Goal: Information Seeking & Learning: Learn about a topic

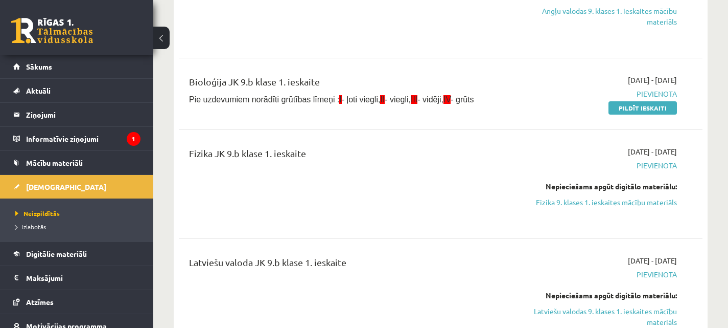
scroll to position [193, 0]
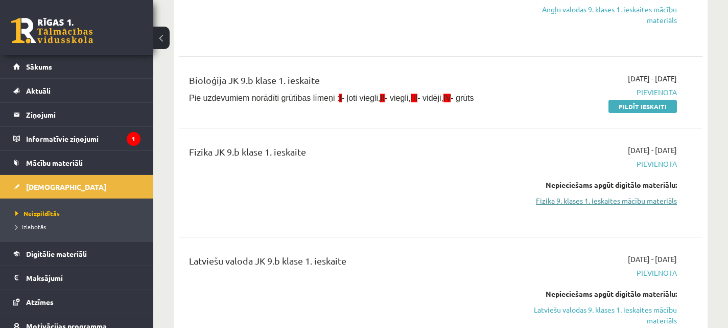
click at [590, 195] on link "Fizika 9. klases 1. ieskaites mācību materiāls" at bounding box center [601, 200] width 152 height 11
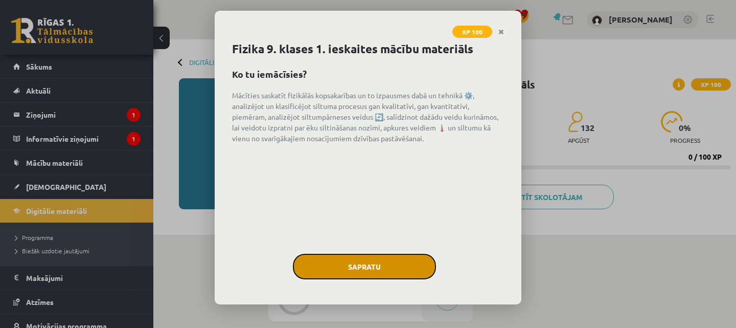
click at [372, 263] on button "Sapratu" at bounding box center [364, 267] width 143 height 26
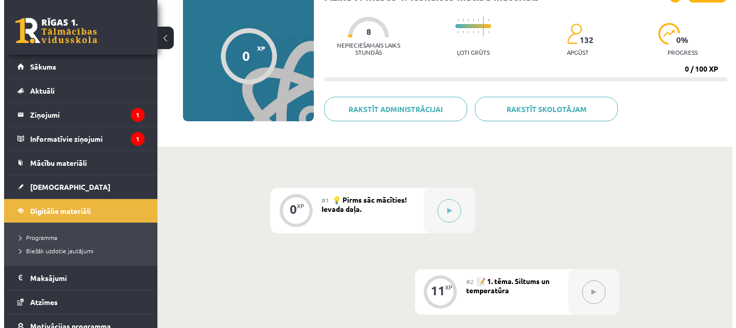
scroll to position [89, 0]
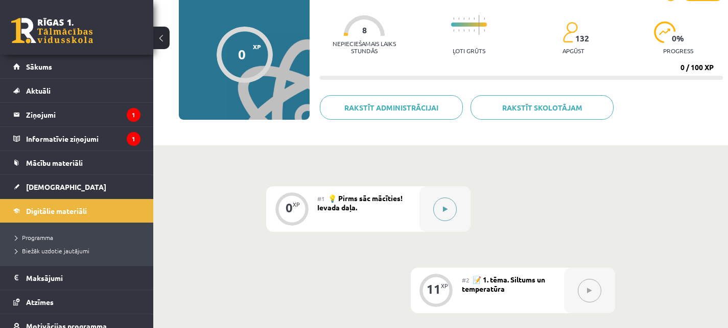
click at [442, 199] on button at bounding box center [445, 209] width 24 height 24
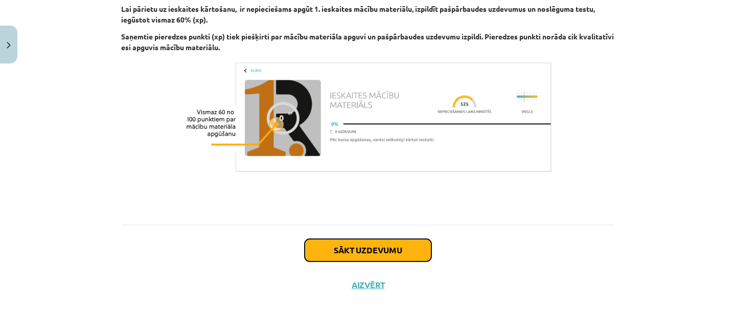
click at [370, 244] on button "Sākt uzdevumu" at bounding box center [368, 250] width 127 height 22
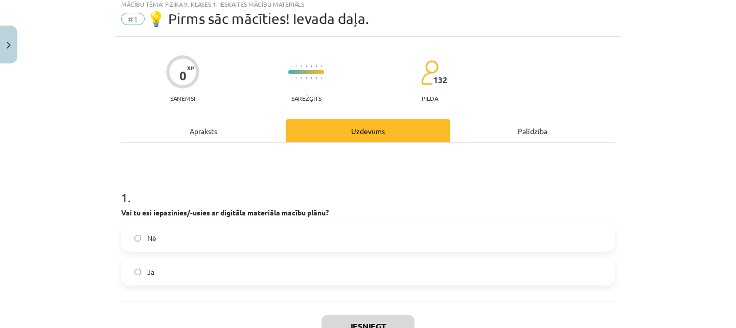
scroll to position [26, 0]
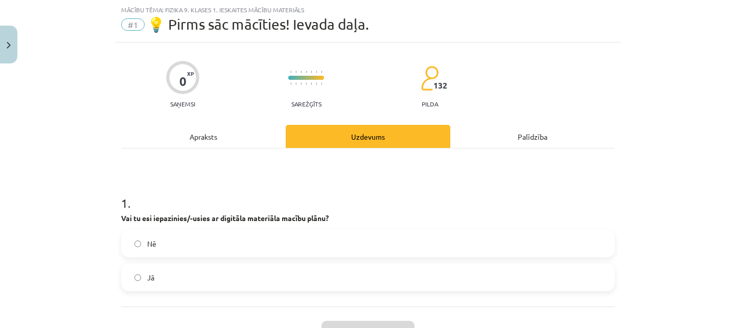
click at [318, 283] on label "Jā" at bounding box center [368, 277] width 492 height 26
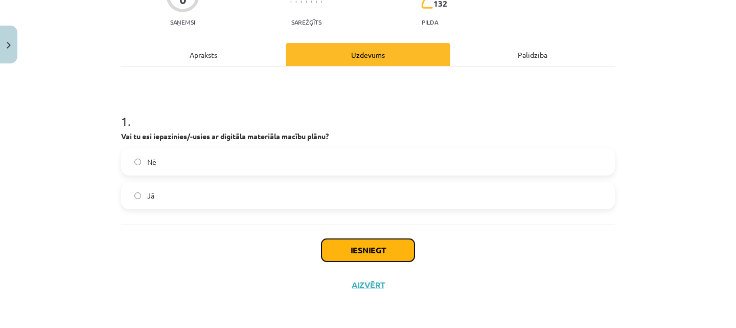
click at [387, 256] on button "Iesniegt" at bounding box center [367, 250] width 93 height 22
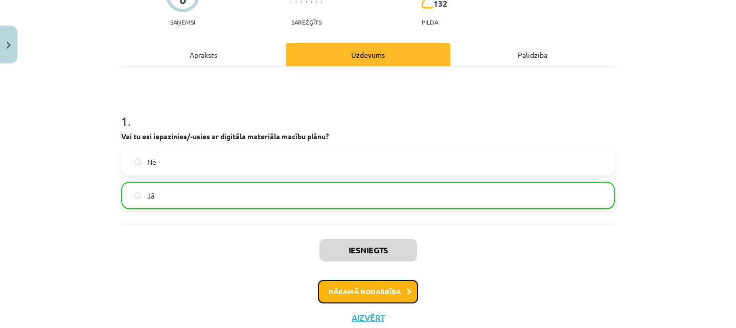
click at [377, 282] on button "Nākamā nodarbība" at bounding box center [368, 292] width 100 height 24
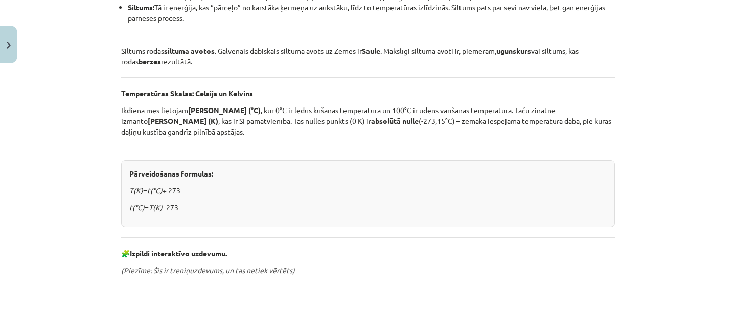
scroll to position [289, 0]
click at [363, 226] on div "Siltums un temperatūra Siltums ir mums visapkārt – no sildošas Saules gaismas l…" at bounding box center [368, 202] width 494 height 617
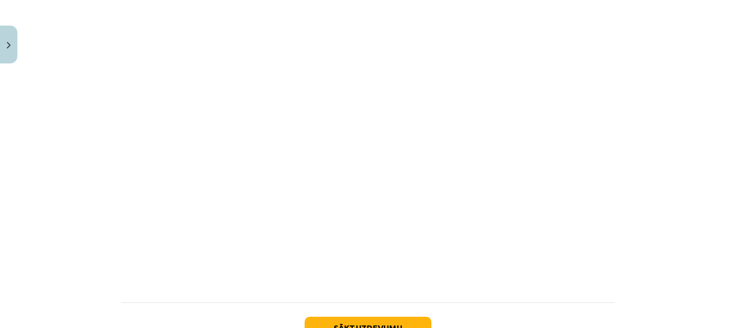
scroll to position [616, 0]
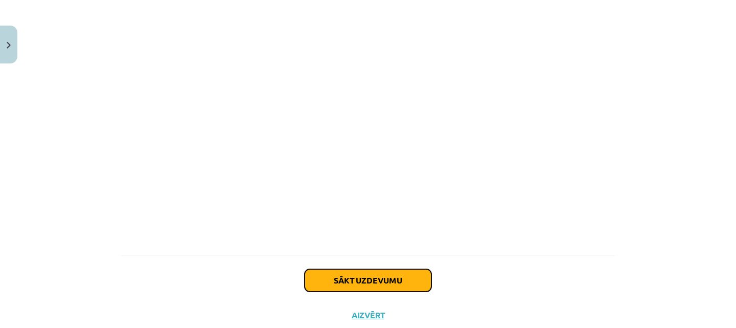
click at [376, 278] on button "Sākt uzdevumu" at bounding box center [368, 280] width 127 height 22
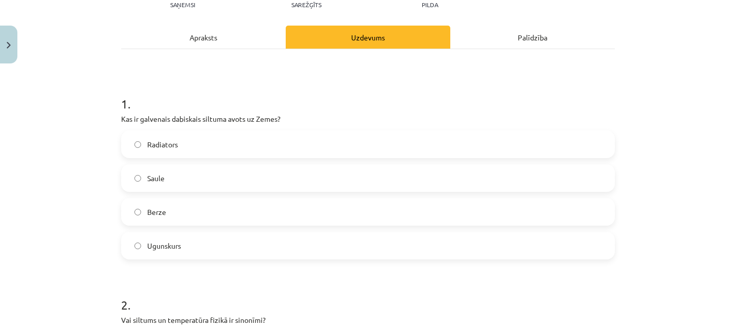
scroll to position [126, 0]
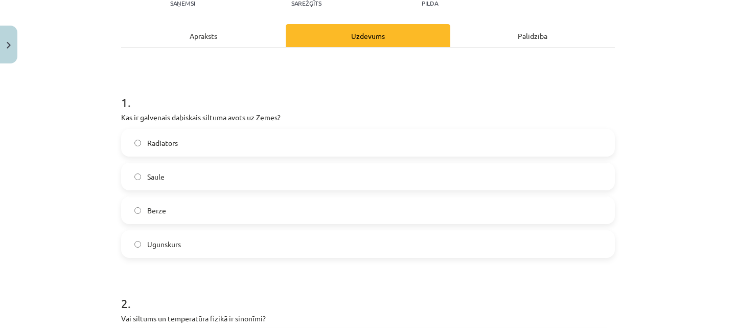
click at [229, 171] on label "Saule" at bounding box center [368, 177] width 492 height 26
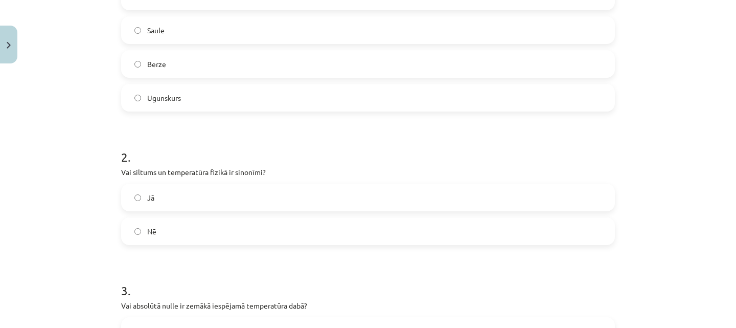
scroll to position [273, 0]
click at [216, 226] on label "Nē" at bounding box center [368, 230] width 492 height 26
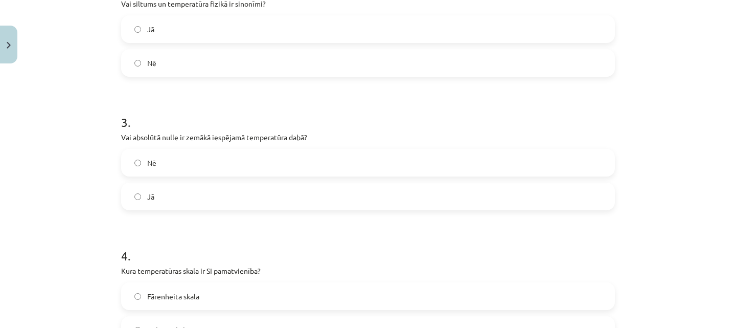
scroll to position [441, 0]
click at [224, 204] on label "Jā" at bounding box center [368, 196] width 492 height 26
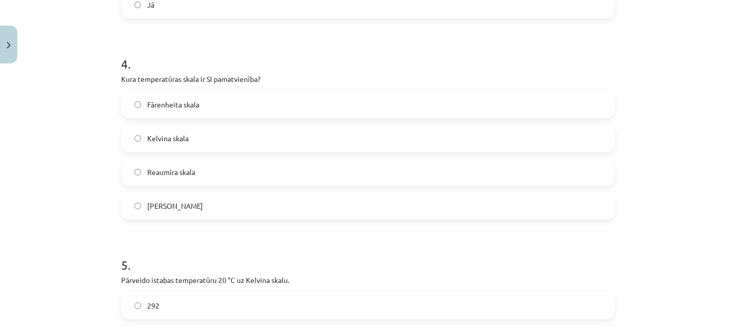
scroll to position [633, 0]
click at [240, 142] on label "Kelvina skala" at bounding box center [368, 138] width 492 height 26
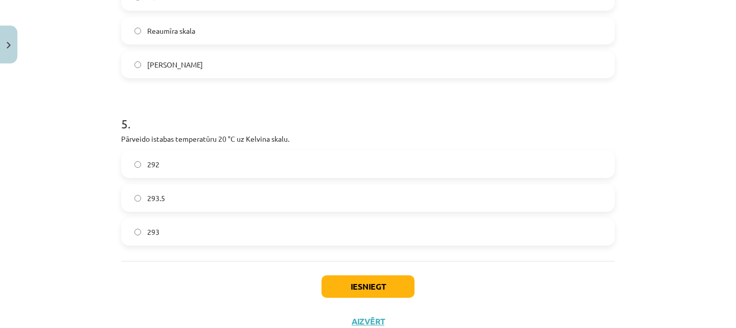
scroll to position [774, 0]
click at [222, 201] on label "293.5" at bounding box center [368, 198] width 492 height 26
click at [212, 234] on label "293" at bounding box center [368, 231] width 492 height 26
click at [373, 288] on button "Iesniegt" at bounding box center [367, 285] width 93 height 22
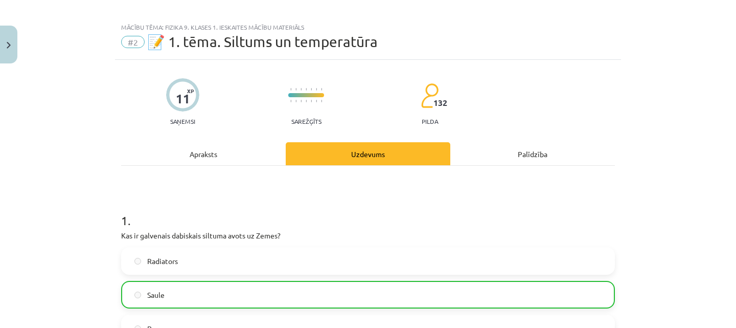
scroll to position [0, 0]
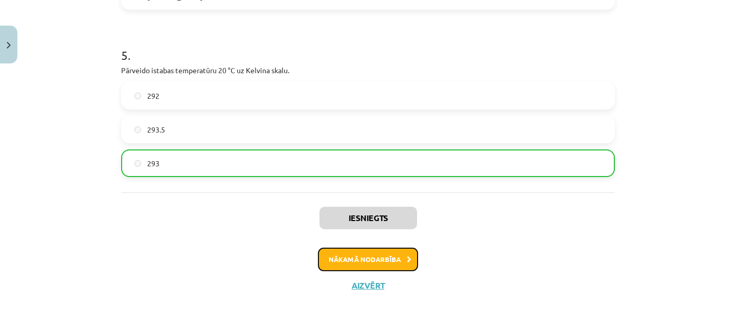
click at [364, 265] on button "Nākamā nodarbība" at bounding box center [368, 259] width 100 height 24
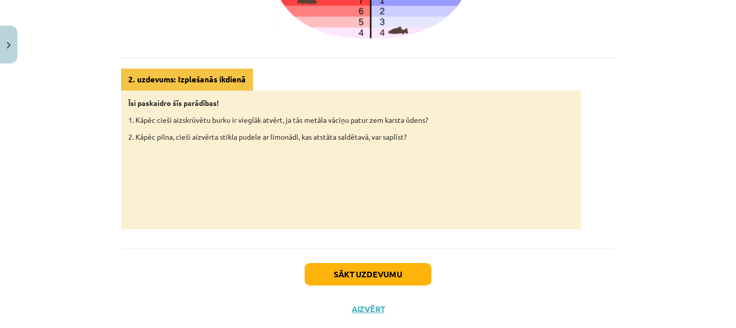
scroll to position [550, 0]
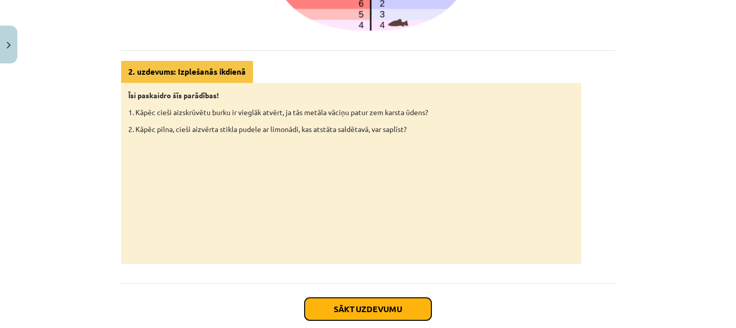
click at [392, 310] on button "Sākt uzdevumu" at bounding box center [368, 308] width 127 height 22
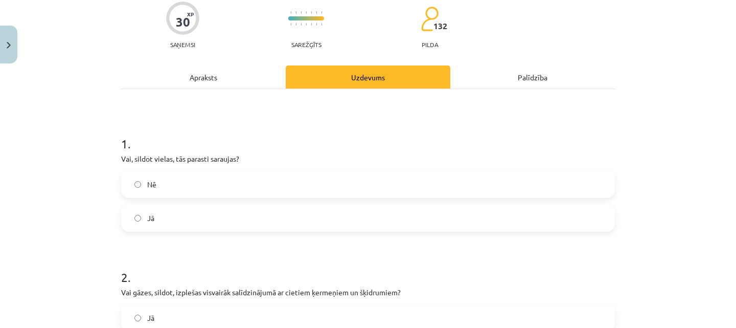
scroll to position [85, 0]
click at [233, 193] on label "Nē" at bounding box center [368, 184] width 492 height 26
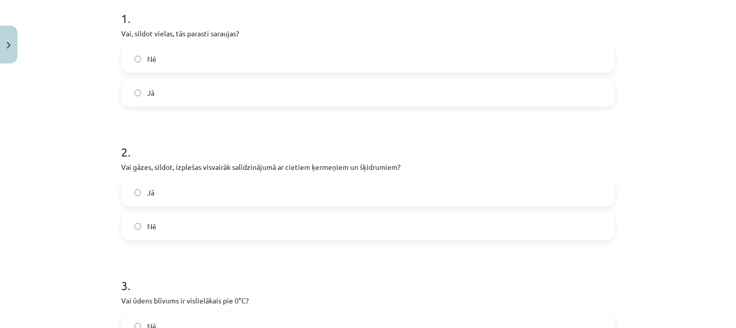
scroll to position [211, 0]
click at [241, 188] on label "Jā" at bounding box center [368, 192] width 492 height 26
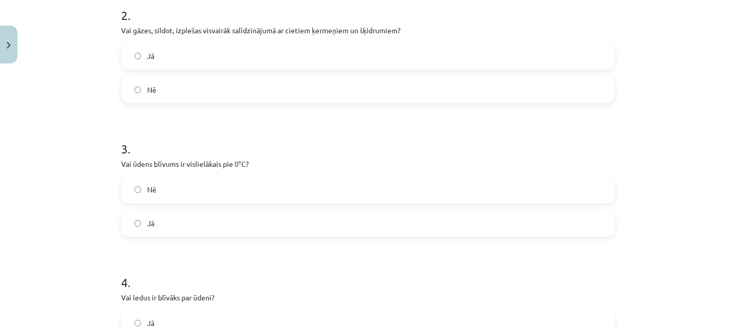
scroll to position [347, 0]
click at [202, 191] on label "Nē" at bounding box center [368, 189] width 492 height 26
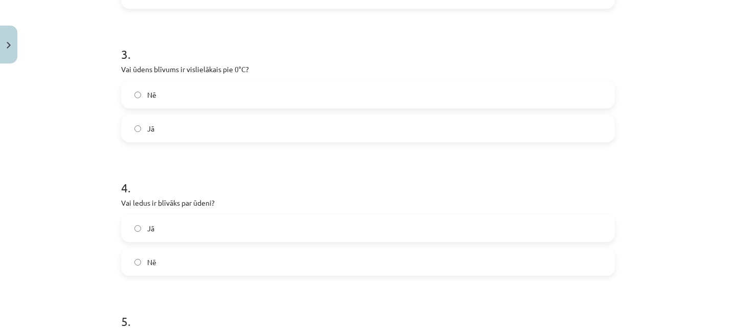
scroll to position [452, 0]
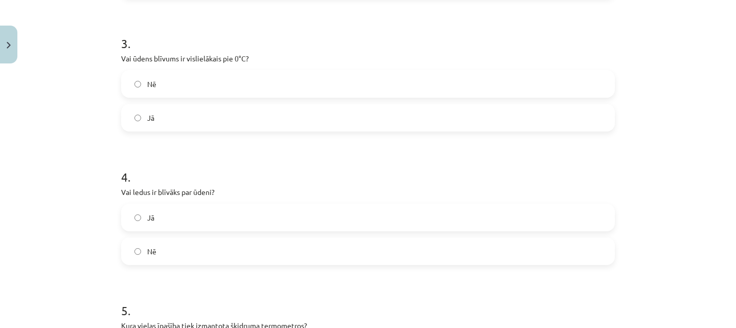
click at [224, 254] on label "Nē" at bounding box center [368, 251] width 492 height 26
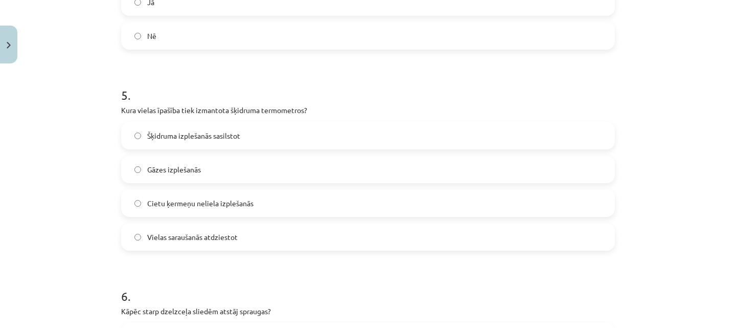
scroll to position [667, 0]
click at [179, 134] on span "Šķidruma izplešanās sasilstot" at bounding box center [193, 136] width 93 height 11
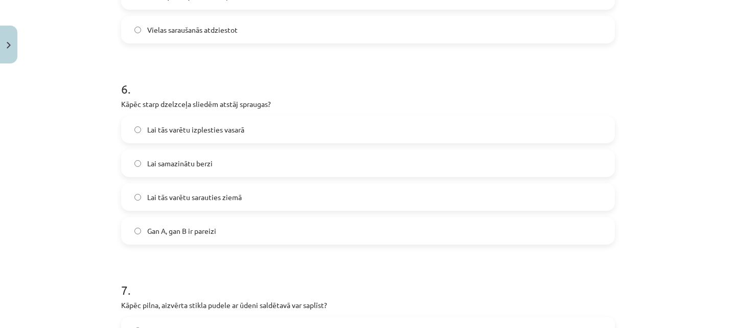
scroll to position [875, 0]
click at [183, 162] on span "Lai samazinātu berzi" at bounding box center [179, 162] width 65 height 11
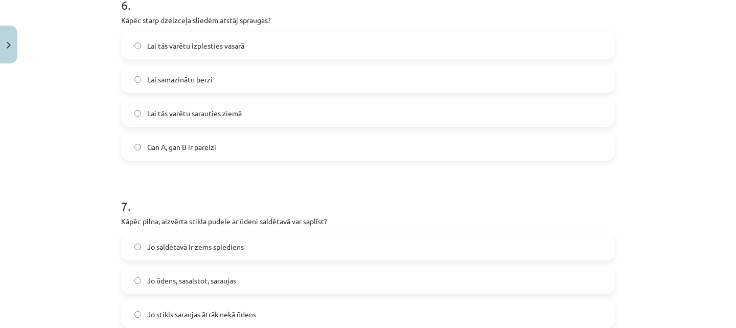
scroll to position [958, 0]
click at [192, 153] on label "Gan A, gan B ir pareizi" at bounding box center [368, 146] width 492 height 26
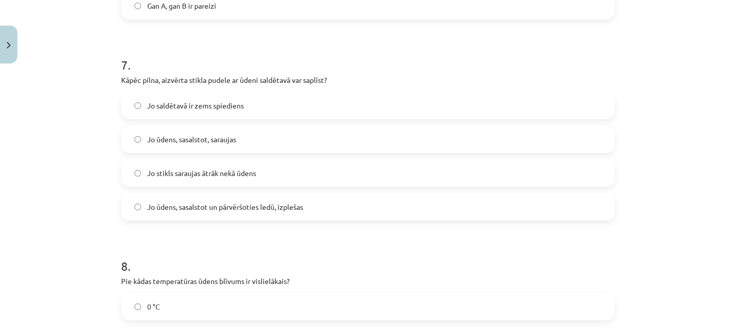
scroll to position [1104, 0]
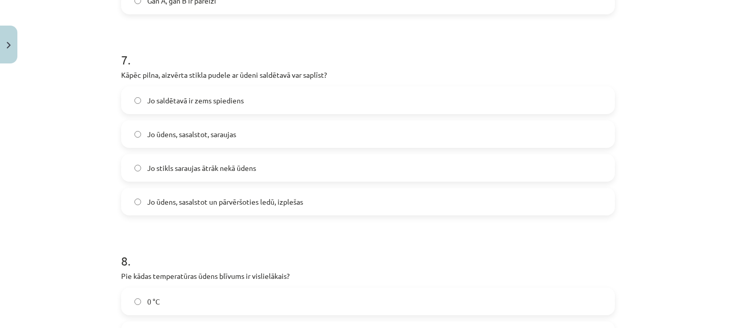
click at [197, 202] on span "Jo ūdens, sasalstot un pārvēršoties ledū, izplešas" at bounding box center [225, 201] width 156 height 11
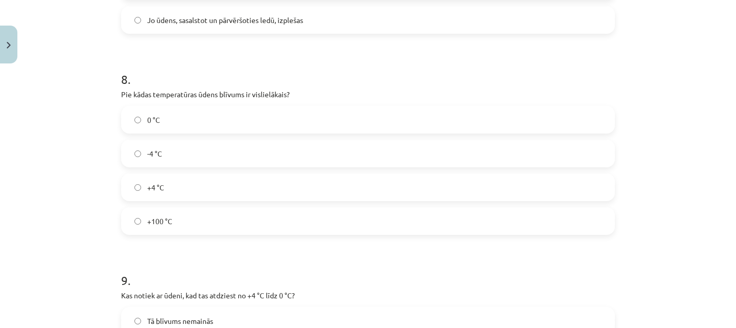
scroll to position [1287, 0]
click at [196, 141] on label "-4 °C" at bounding box center [368, 153] width 492 height 26
click at [194, 188] on label "+4 °C" at bounding box center [368, 186] width 492 height 26
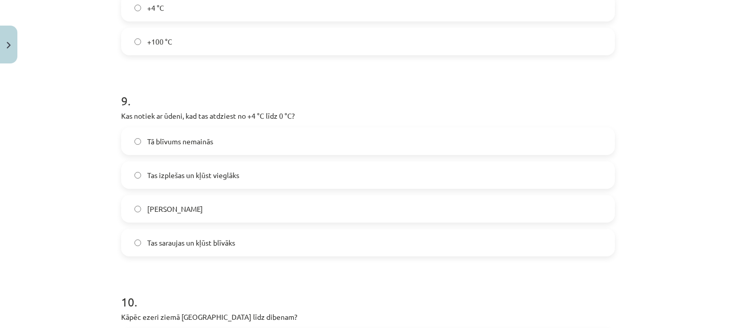
scroll to position [1466, 0]
click at [239, 175] on label "Tas izplešas un kļūst vieglāks" at bounding box center [368, 174] width 492 height 26
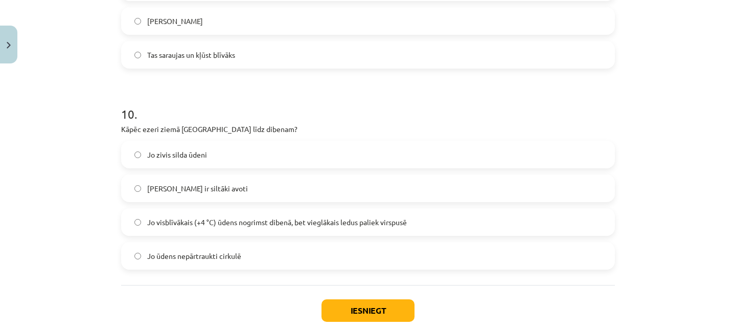
scroll to position [1652, 0]
click at [204, 58] on span "Tas saraujas un kļūst blīvāks" at bounding box center [191, 55] width 88 height 11
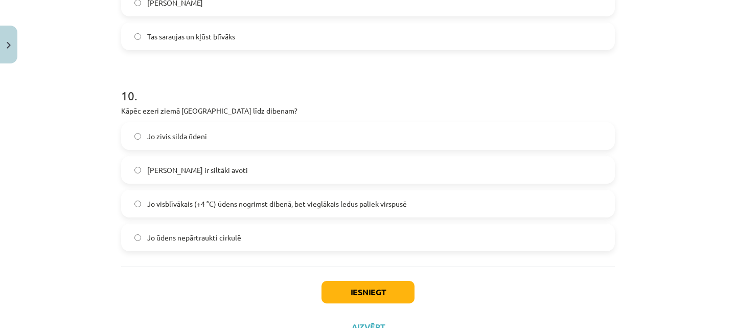
scroll to position [1673, 0]
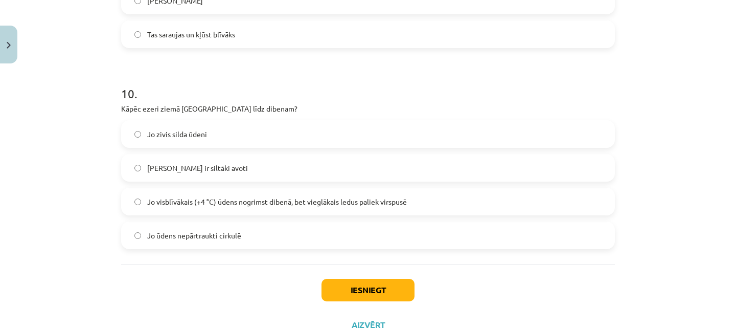
click at [183, 204] on span "Jo visblīvākais (+4 °C) ūdens nogrimst dibenā, bet vieglākais ledus paliek virs…" at bounding box center [277, 201] width 260 height 11
click at [354, 294] on button "Iesniegt" at bounding box center [367, 290] width 93 height 22
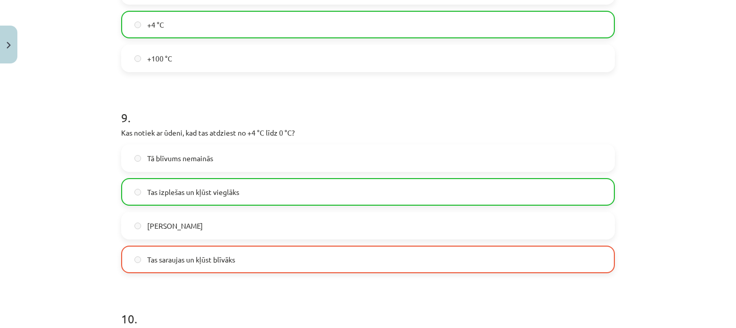
scroll to position [1745, 0]
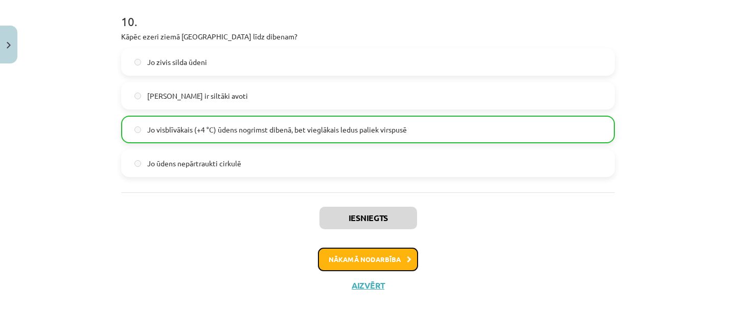
click at [361, 256] on button "Nākamā nodarbība" at bounding box center [368, 259] width 100 height 24
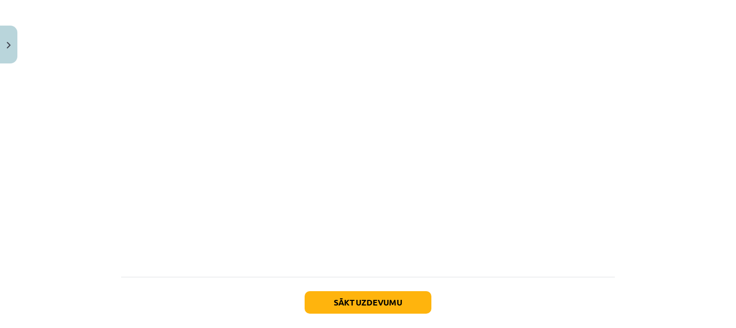
scroll to position [633, 0]
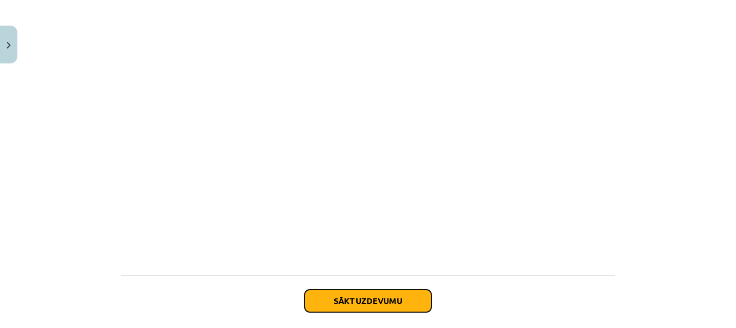
click at [350, 297] on button "Sākt uzdevumu" at bounding box center [368, 300] width 127 height 22
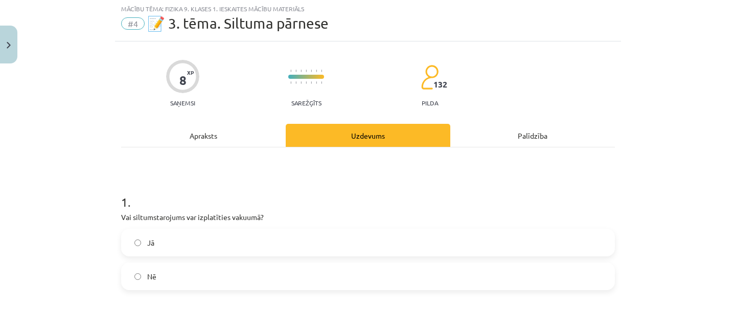
scroll to position [26, 0]
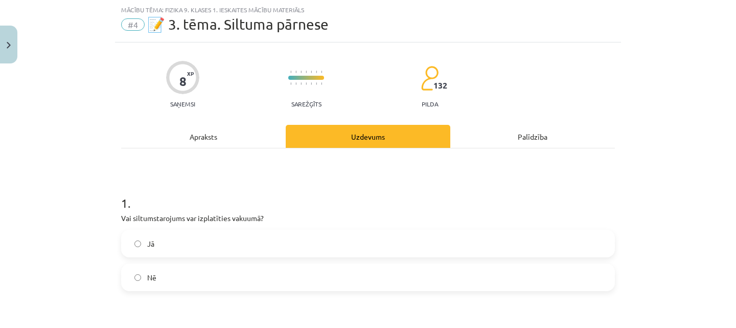
click at [357, 245] on label "Jā" at bounding box center [368, 244] width 492 height 26
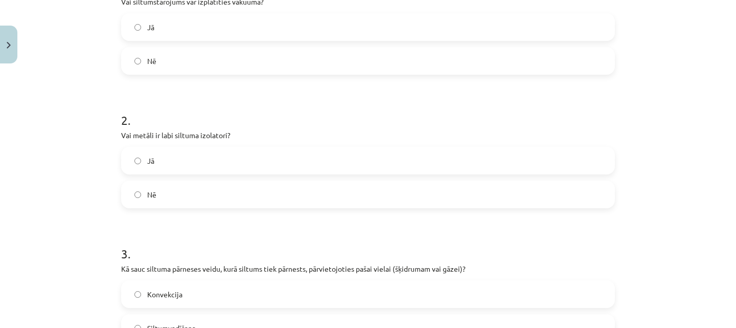
scroll to position [242, 0]
click at [351, 196] on label "Nē" at bounding box center [368, 194] width 492 height 26
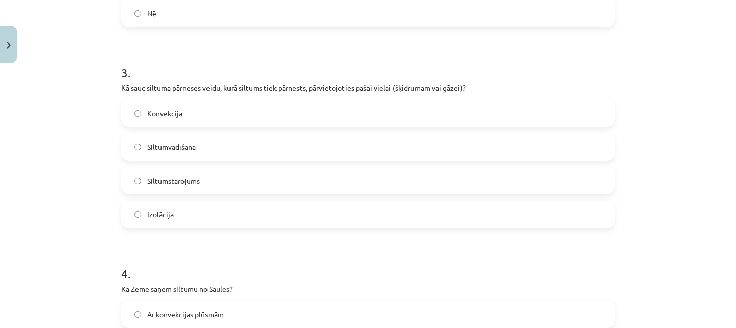
scroll to position [424, 0]
click at [318, 112] on label "Konvekcija" at bounding box center [368, 112] width 492 height 26
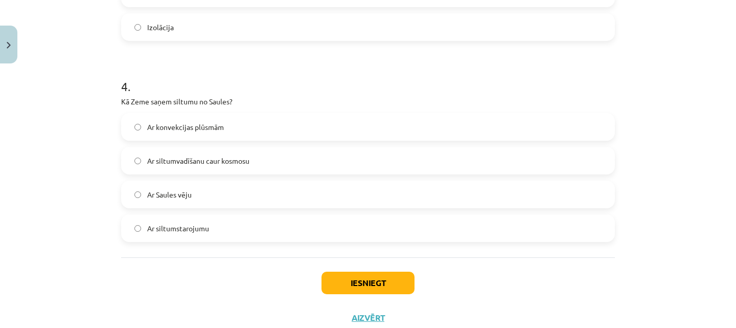
scroll to position [611, 0]
click at [310, 224] on label "Ar siltumstarojumu" at bounding box center [368, 227] width 492 height 26
click at [360, 281] on button "Iesniegt" at bounding box center [367, 281] width 93 height 22
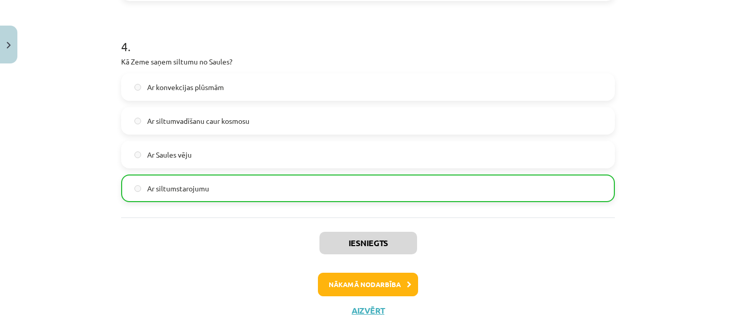
scroll to position [675, 0]
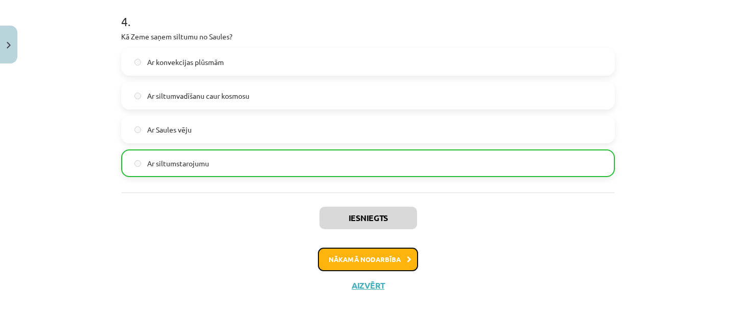
click at [362, 258] on button "Nākamā nodarbība" at bounding box center [368, 259] width 100 height 24
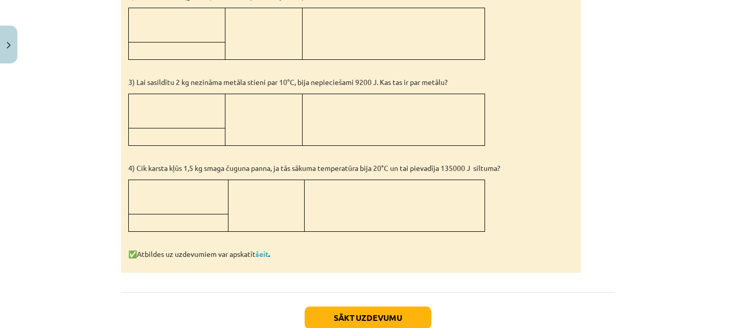
scroll to position [994, 0]
click at [261, 251] on link "šeit" at bounding box center [262, 252] width 13 height 9
click at [362, 310] on button "Sākt uzdevumu" at bounding box center [368, 317] width 127 height 22
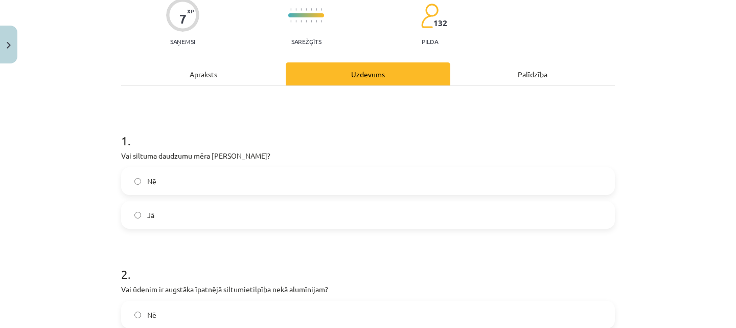
scroll to position [98, 0]
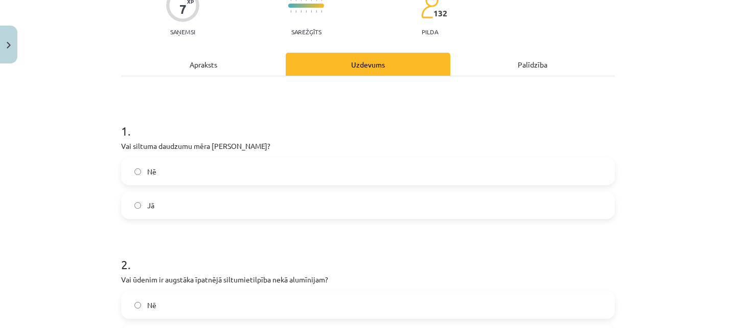
click at [251, 205] on label "Jā" at bounding box center [368, 205] width 492 height 26
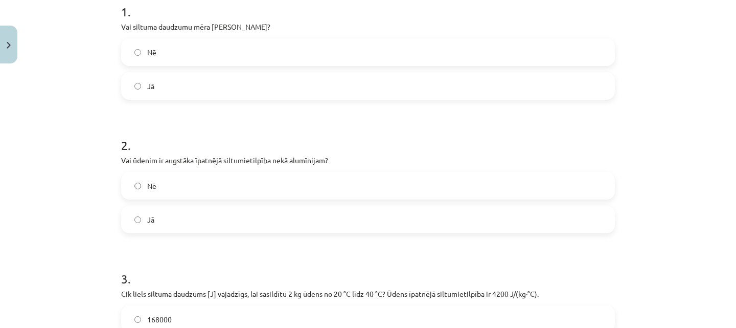
scroll to position [217, 0]
click at [220, 224] on label "Jā" at bounding box center [368, 219] width 492 height 26
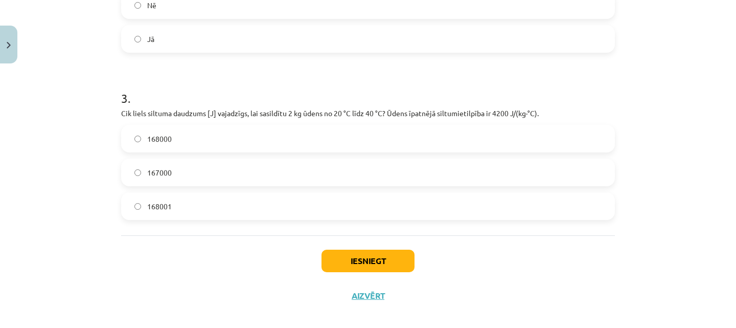
scroll to position [397, 0]
click at [226, 141] on label "168000" at bounding box center [368, 139] width 492 height 26
click at [389, 266] on button "Iesniegt" at bounding box center [367, 261] width 93 height 22
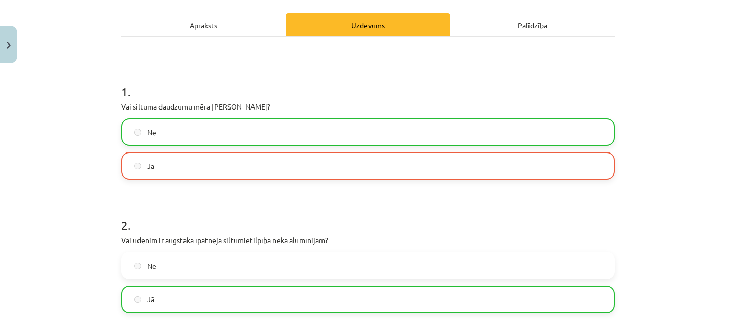
scroll to position [0, 0]
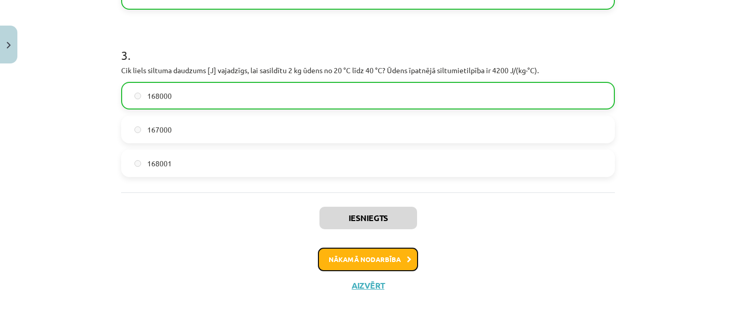
click at [371, 264] on button "Nākamā nodarbība" at bounding box center [368, 259] width 100 height 24
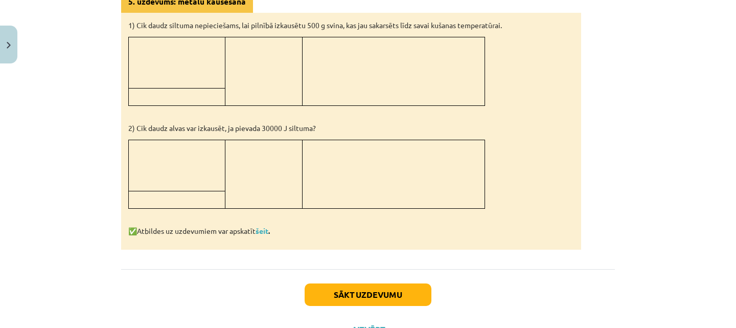
scroll to position [984, 0]
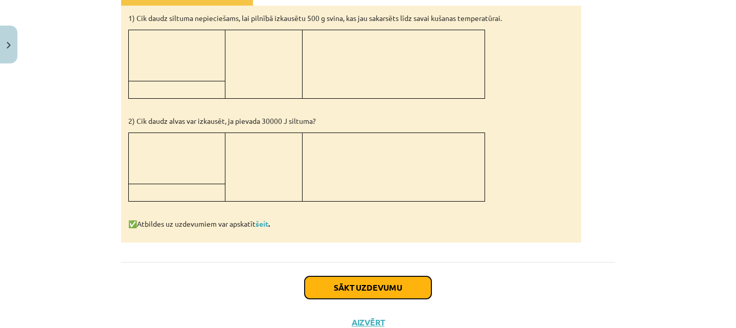
click at [343, 288] on button "Sākt uzdevumu" at bounding box center [368, 287] width 127 height 22
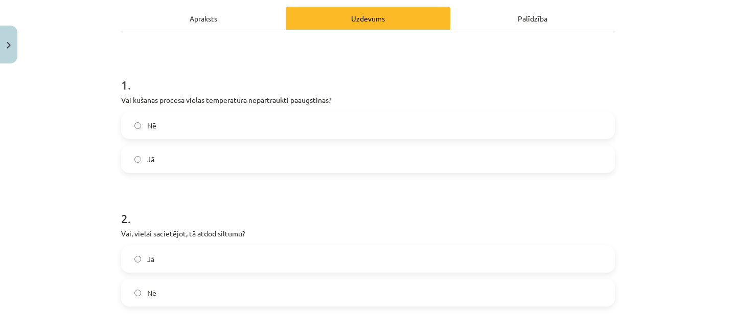
scroll to position [144, 0]
click at [369, 126] on label "Nē" at bounding box center [368, 125] width 492 height 26
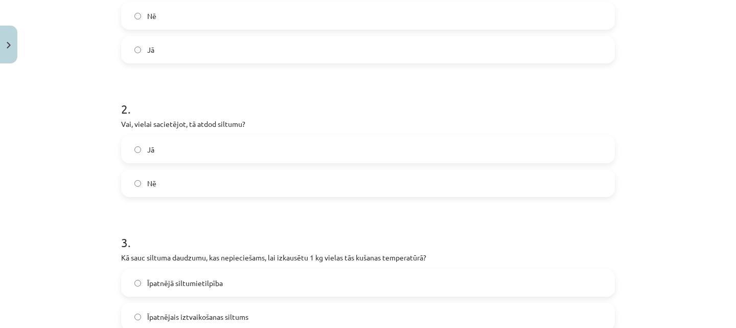
scroll to position [255, 0]
click at [313, 152] on label "Jā" at bounding box center [368, 147] width 492 height 26
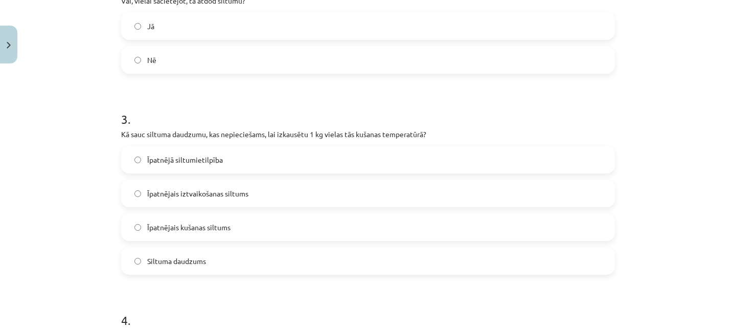
scroll to position [378, 0]
click at [313, 222] on label "Īpatnējais kušanas siltums" at bounding box center [368, 225] width 492 height 26
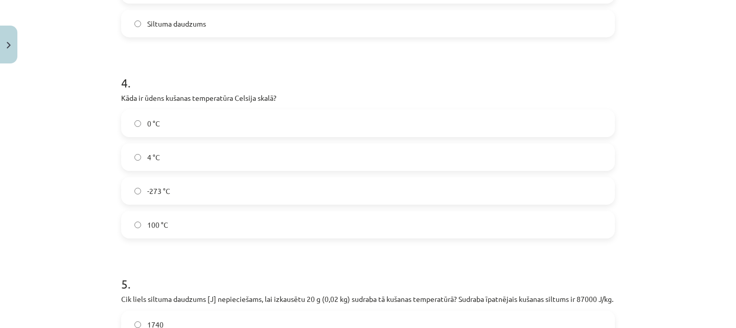
scroll to position [614, 0]
click at [298, 120] on label "0 °C" at bounding box center [368, 123] width 492 height 26
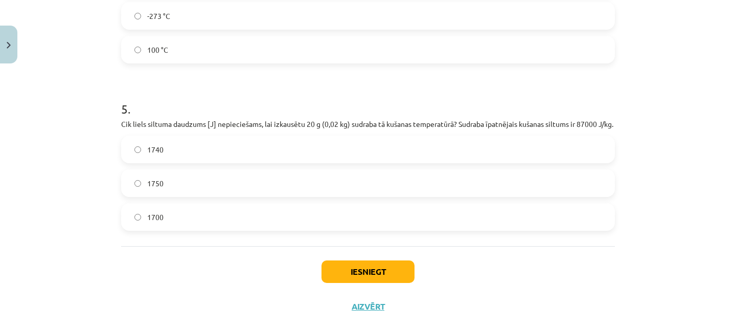
scroll to position [789, 0]
click at [268, 157] on label "1740" at bounding box center [368, 149] width 492 height 26
click at [365, 279] on button "Iesniegt" at bounding box center [367, 271] width 93 height 22
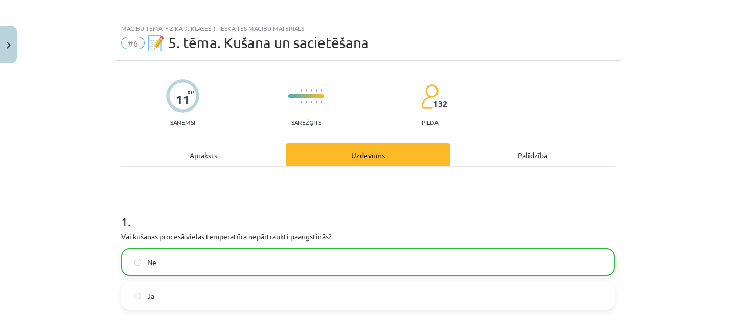
scroll to position [0, 0]
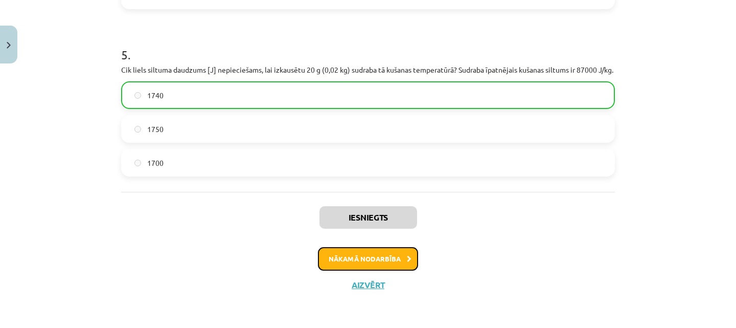
click at [381, 259] on button "Nākamā nodarbība" at bounding box center [368, 259] width 100 height 24
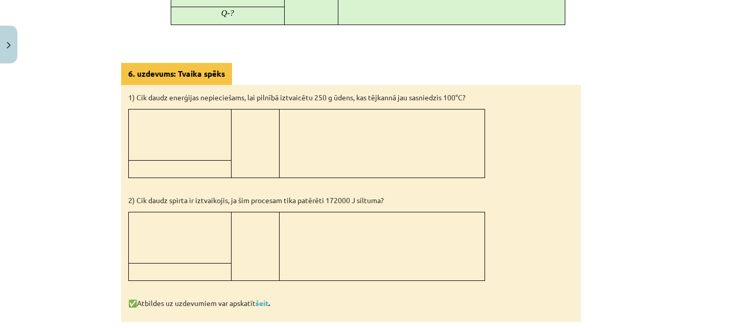
scroll to position [883, 0]
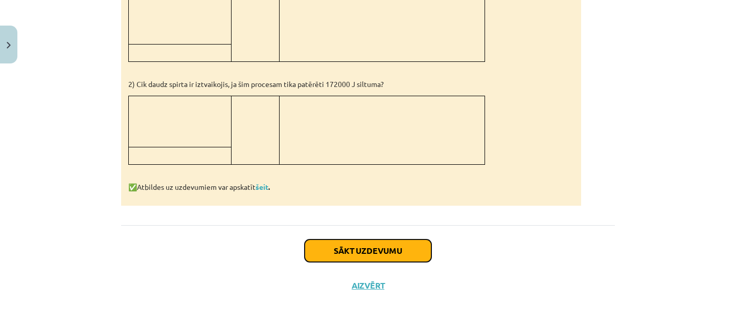
click at [383, 247] on button "Sākt uzdevumu" at bounding box center [368, 250] width 127 height 22
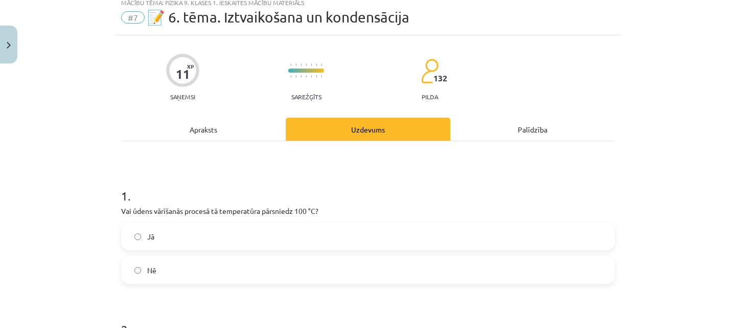
scroll to position [26, 0]
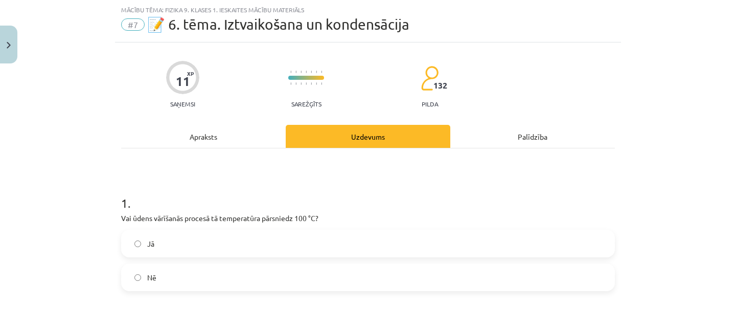
click at [303, 288] on label "Nē" at bounding box center [368, 277] width 492 height 26
click at [331, 250] on label "Jā" at bounding box center [368, 244] width 492 height 26
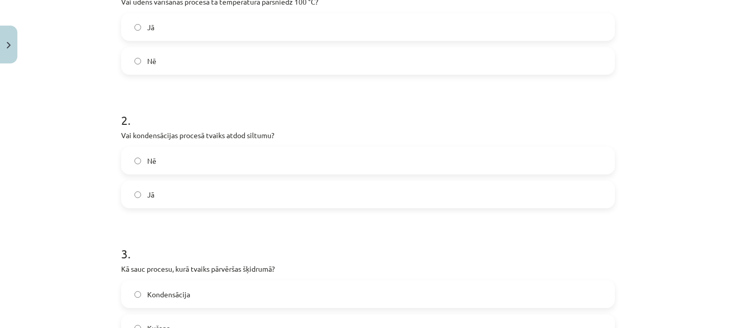
scroll to position [242, 0]
click at [328, 163] on label "Nē" at bounding box center [368, 160] width 492 height 26
click at [408, 133] on p "Vai kondensācijas procesā tvaiks atdod siltumu?" at bounding box center [368, 134] width 494 height 11
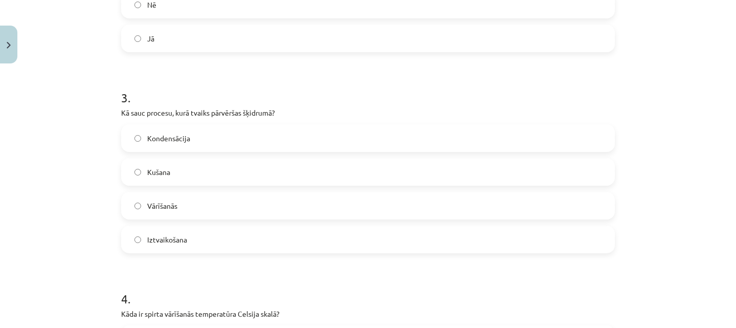
scroll to position [402, 0]
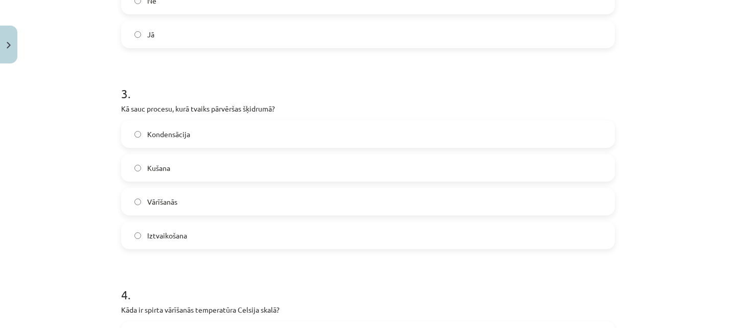
click at [295, 140] on label "Kondensācija" at bounding box center [368, 134] width 492 height 26
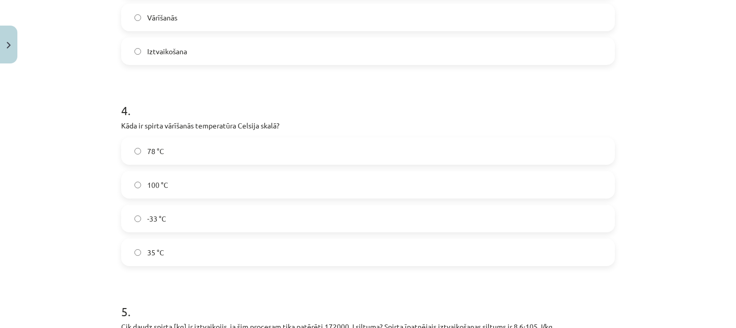
scroll to position [586, 0]
click at [222, 157] on label "78 °C" at bounding box center [368, 150] width 492 height 26
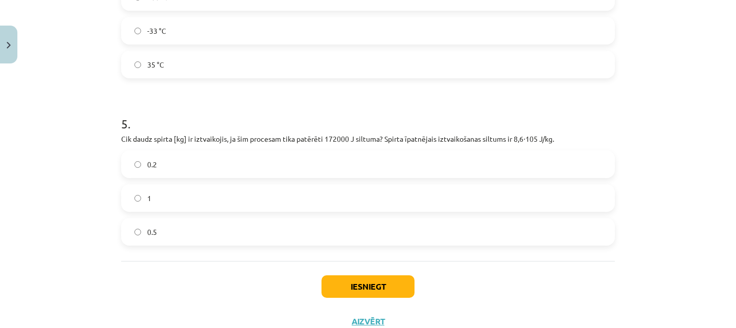
scroll to position [773, 0]
click at [215, 165] on label "0.2" at bounding box center [368, 165] width 492 height 26
click at [366, 286] on button "Iesniegt" at bounding box center [367, 286] width 93 height 22
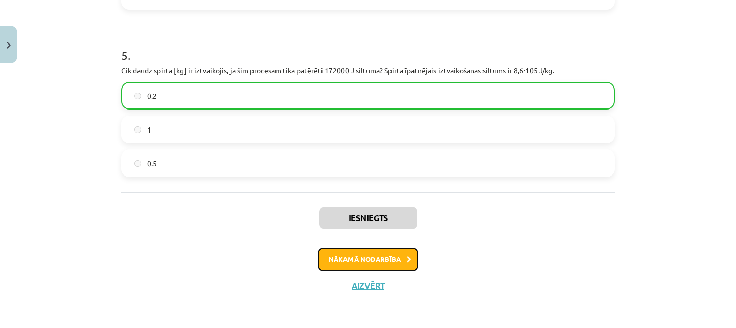
click at [383, 259] on button "Nākamā nodarbība" at bounding box center [368, 259] width 100 height 24
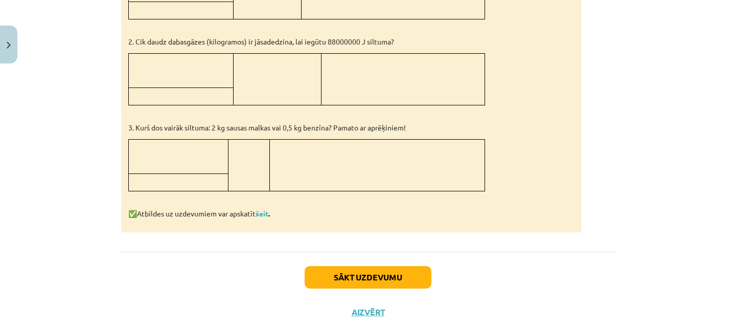
scroll to position [633, 0]
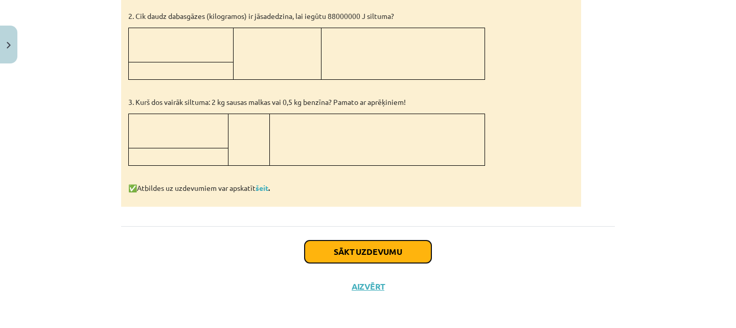
click at [370, 248] on button "Sākt uzdevumu" at bounding box center [368, 251] width 127 height 22
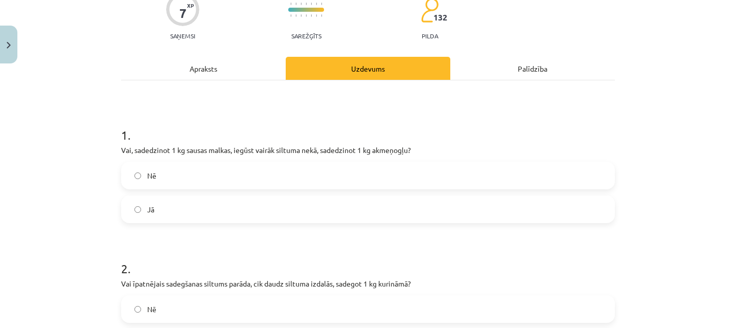
scroll to position [94, 0]
click at [301, 175] on label "Nē" at bounding box center [368, 175] width 492 height 26
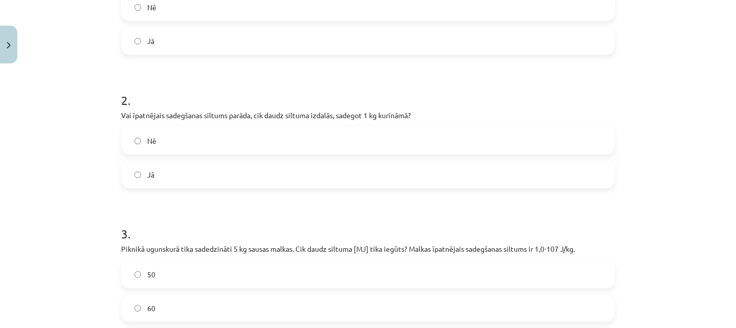
scroll to position [263, 0]
click at [302, 170] on label "Jā" at bounding box center [368, 173] width 492 height 26
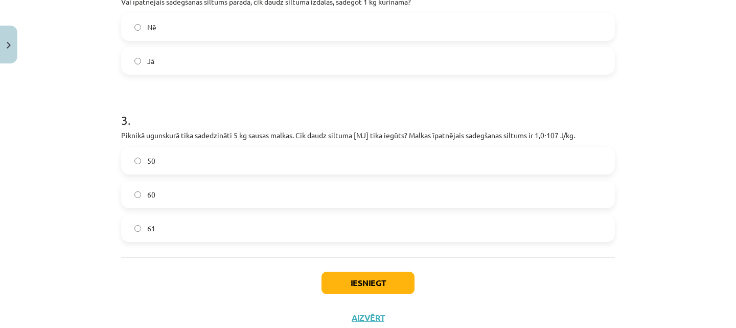
scroll to position [376, 0]
click at [273, 154] on label "50" at bounding box center [368, 160] width 492 height 26
click at [351, 284] on button "Iesniegt" at bounding box center [367, 282] width 93 height 22
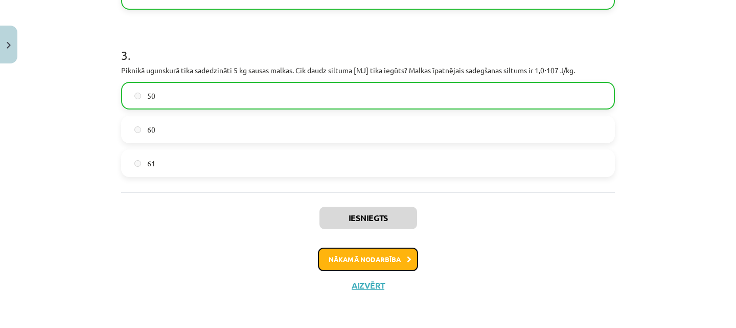
click at [379, 251] on button "Nākamā nodarbība" at bounding box center [368, 259] width 100 height 24
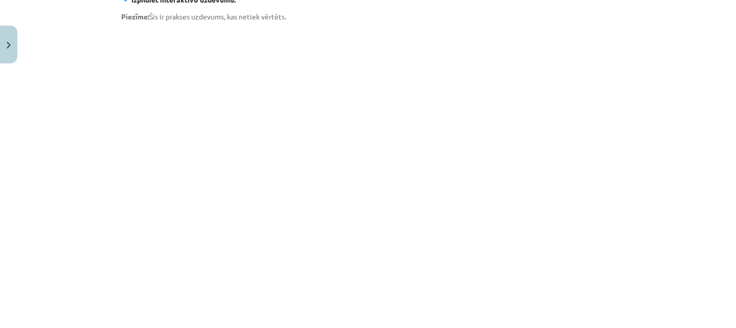
scroll to position [609, 0]
drag, startPoint x: 622, startPoint y: 198, endPoint x: 635, endPoint y: 252, distance: 56.4
click at [635, 252] on div "Mācību tēma: Fizika 9. klases 1. ieskaites mācību materiāls #9 📝 8. tēma. Siltu…" at bounding box center [368, 164] width 736 height 328
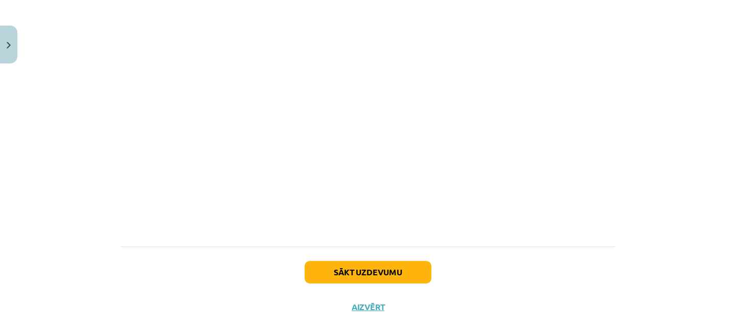
scroll to position [792, 0]
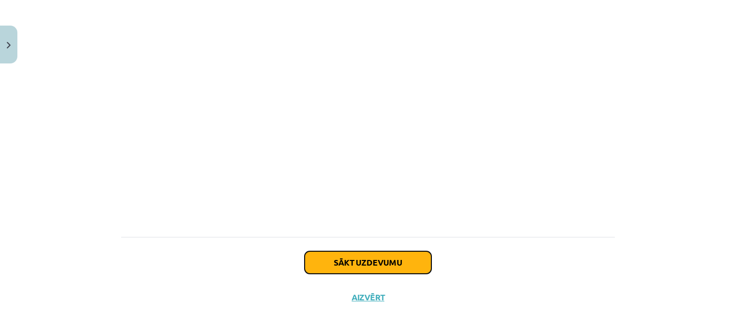
click at [405, 252] on button "Sākt uzdevumu" at bounding box center [368, 262] width 127 height 22
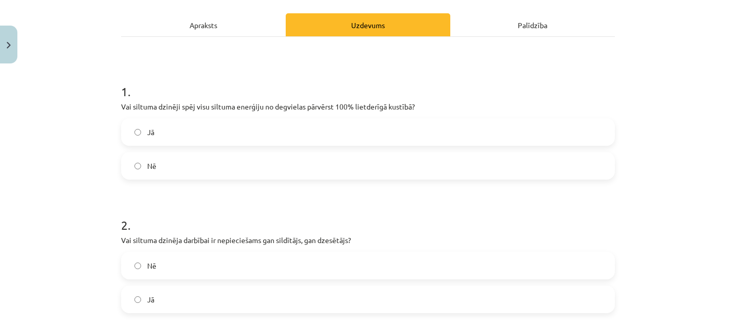
scroll to position [137, 0]
click at [366, 157] on label "Nē" at bounding box center [368, 165] width 492 height 26
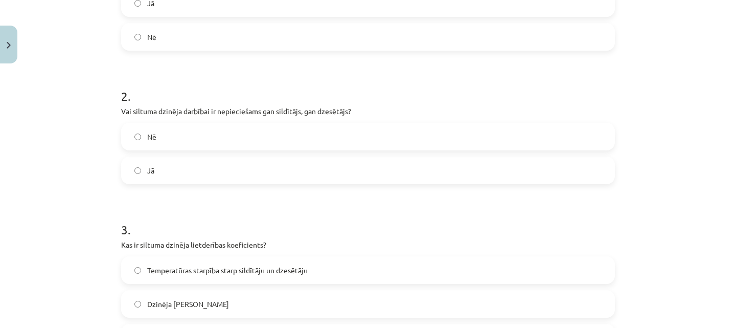
scroll to position [266, 0]
click at [351, 164] on label "Jā" at bounding box center [368, 170] width 492 height 26
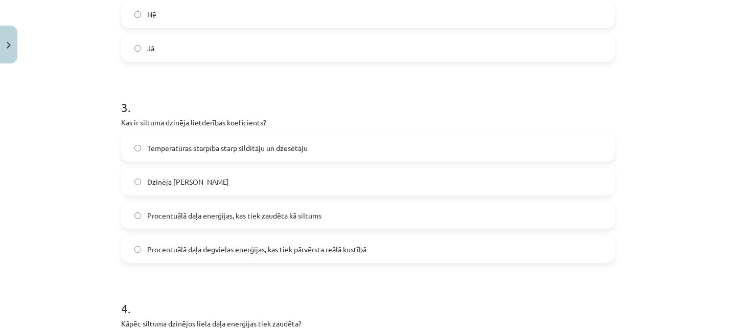
scroll to position [389, 0]
click at [297, 220] on label "Procentuālā daļa enerģijas, kas tiek zaudēta kā siltums" at bounding box center [368, 214] width 492 height 26
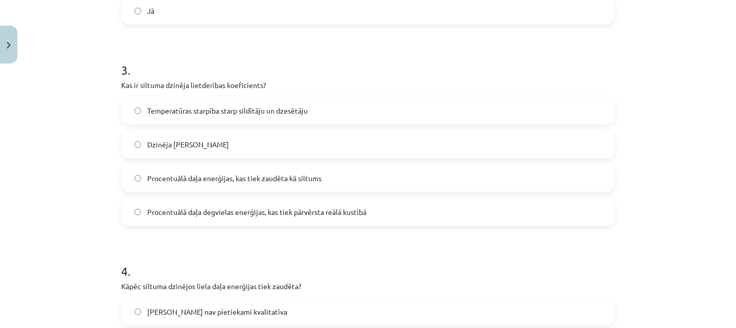
scroll to position [426, 0]
click at [301, 215] on span "Procentuālā daļa degvielas enerģijas, kas tiek pārvērsta reālā kustībā" at bounding box center [256, 211] width 219 height 11
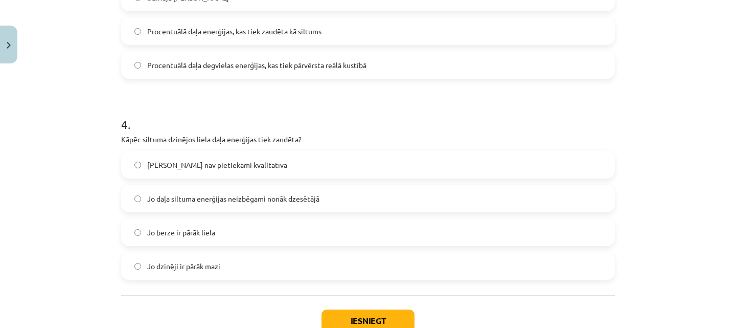
scroll to position [586, 0]
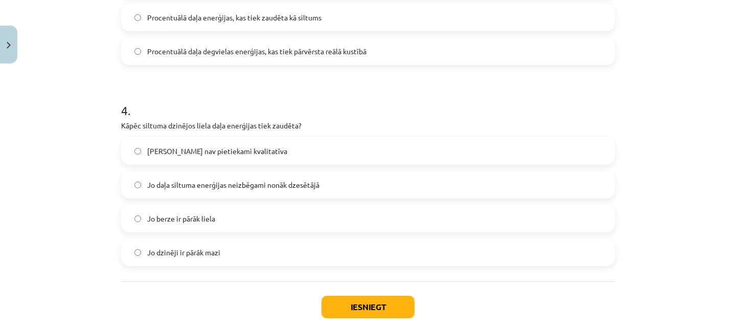
click at [242, 194] on label "Jo daļa siltuma enerģijas neizbēgami nonāk dzesētājā" at bounding box center [368, 185] width 492 height 26
click at [354, 305] on button "Iesniegt" at bounding box center [367, 306] width 93 height 22
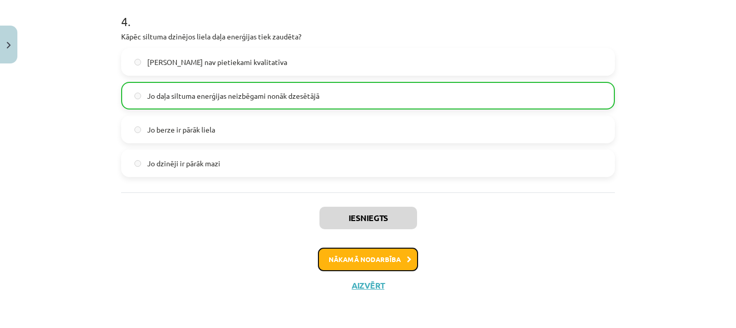
click at [392, 260] on button "Nākamā nodarbība" at bounding box center [368, 259] width 100 height 24
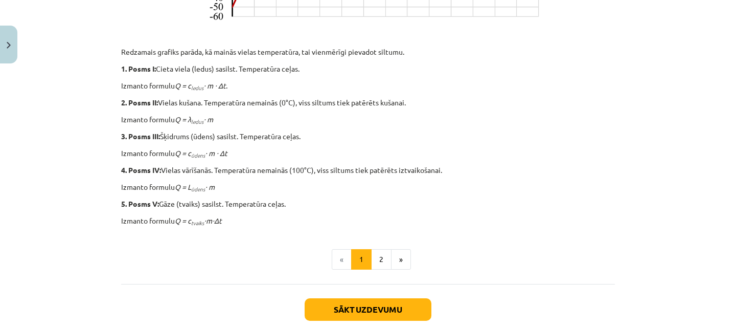
scroll to position [481, 0]
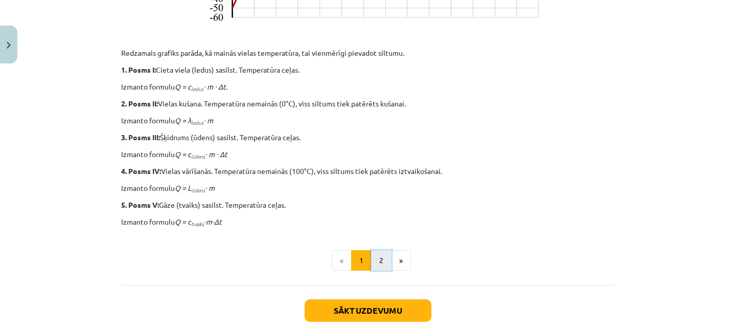
click at [376, 259] on button "2" at bounding box center [381, 260] width 20 height 20
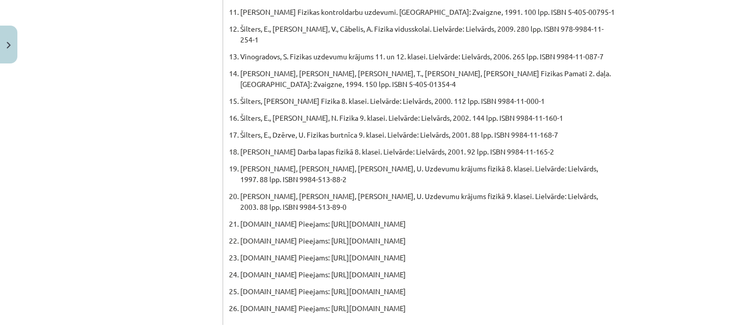
scroll to position [618, 0]
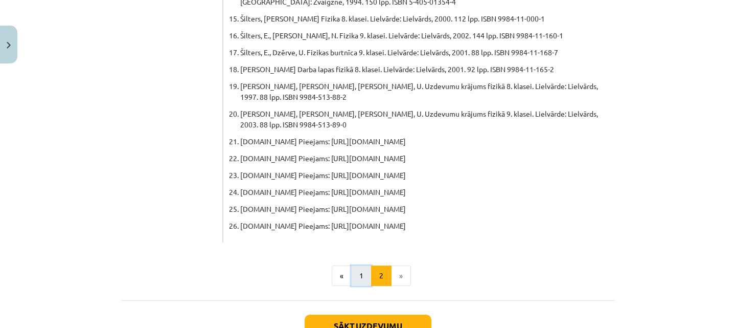
click at [357, 265] on button "1" at bounding box center [361, 275] width 20 height 20
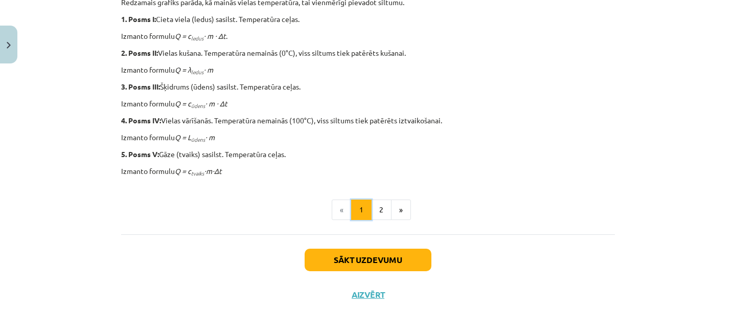
scroll to position [535, 0]
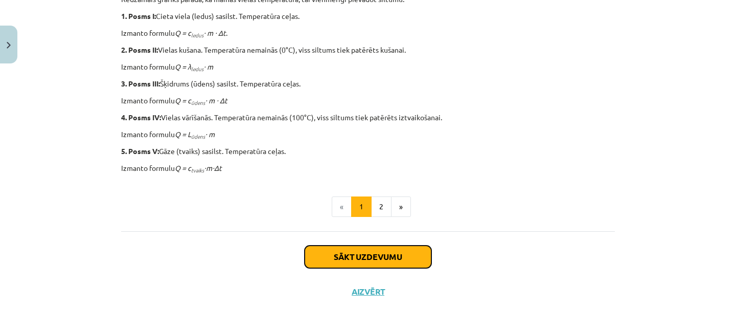
click at [361, 254] on button "Sākt uzdevumu" at bounding box center [368, 256] width 127 height 22
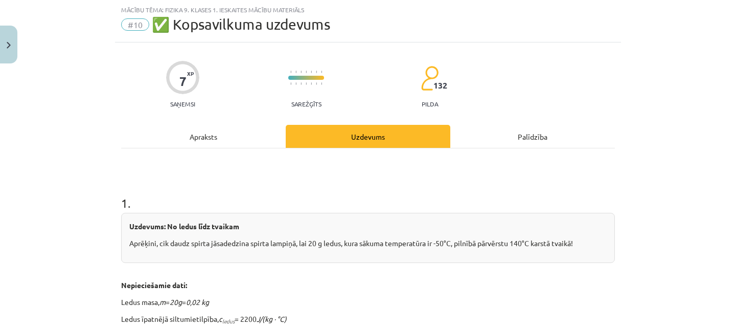
click at [361, 254] on div "Uzdevums: No ledus līdz tvaikam Aprēķini, cik daudz spirta jāsadedzina spirta l…" at bounding box center [368, 238] width 494 height 50
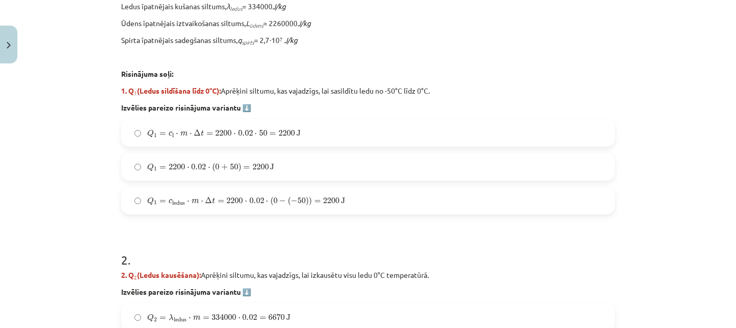
scroll to position [389, 0]
click at [362, 194] on label "Q 1 = c ledus ⋅ m ⋅ Δ t = 2200 ⋅ 0.02 ⋅ ( 0 − ( − 50 ) ) = 2200 J Q 1 = c ledus…" at bounding box center [368, 200] width 492 height 26
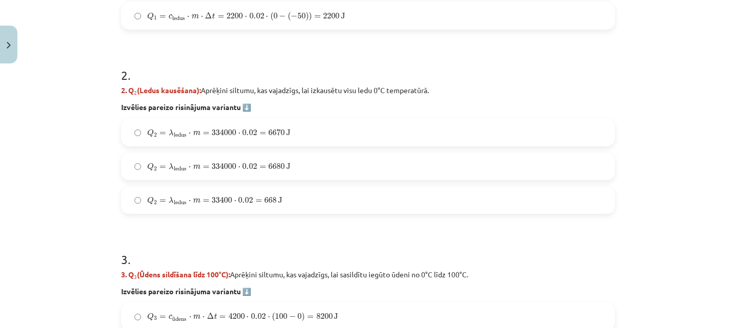
scroll to position [573, 0]
click at [382, 175] on label "Q 2 = λ ledus ⋅ m = 334000 ⋅ 0.02 = 6680 J Q 2 = λ ledus ⋅ m = 334000 ⋅ 0.02 = …" at bounding box center [368, 166] width 492 height 26
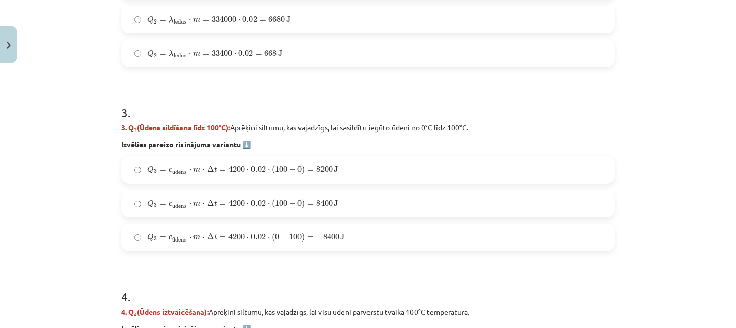
scroll to position [720, 0]
click at [373, 175] on label "Q 3 = c ū dens ⋅ m ⋅ Δ t = 4200 ⋅ 0.02 ⋅ ( 100 − 0 ) = 8200 J Q 3 = c ūdens ⋅ m…" at bounding box center [368, 169] width 492 height 26
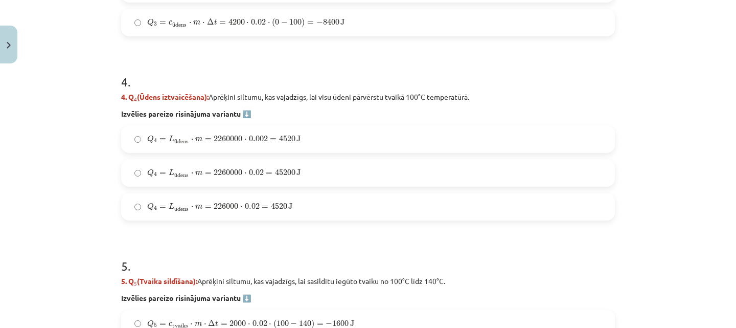
scroll to position [935, 0]
click at [348, 204] on label "Q 4 = L ū dens ⋅ m = 226000 ⋅ 0.02 = 4520 J Q 4 = L ūdens ⋅ m = 226000 ⋅ 0.02 =…" at bounding box center [368, 206] width 492 height 26
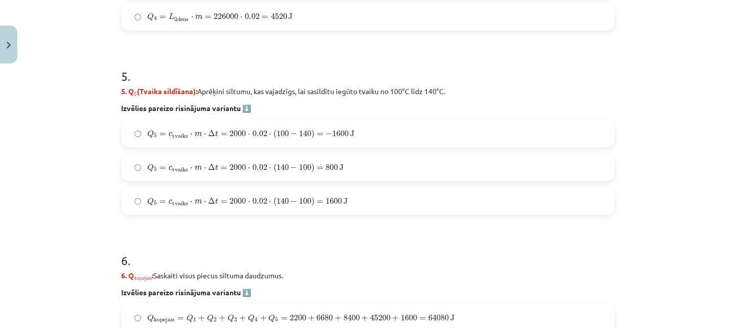
scroll to position [1126, 0]
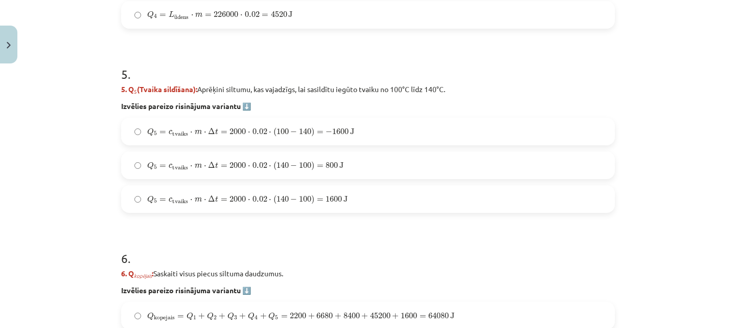
click at [362, 192] on label "Q 5 = c tvaiks ⋅ m ⋅ Δ t = 2000 ⋅ 0.02 ⋅ ( 140 − 100 ) = 1600 J Q 5 = c tvaiks …" at bounding box center [368, 199] width 492 height 26
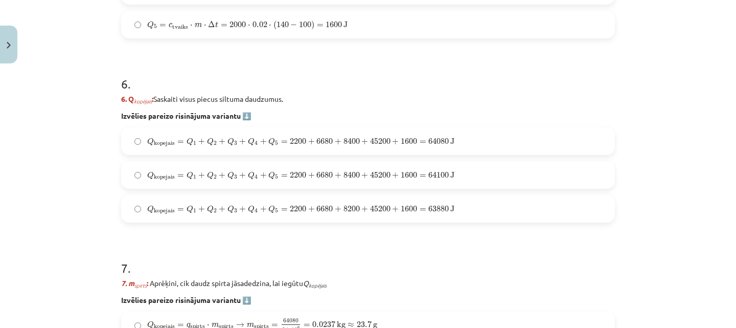
scroll to position [1302, 0]
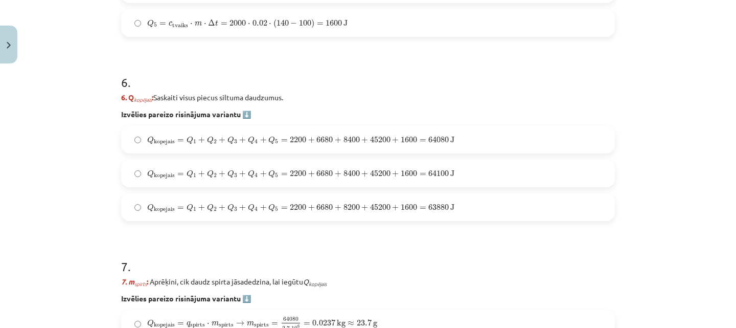
click at [396, 173] on span "Q kopejais = Q 1 + Q 2 + Q 3 + Q 4 + Q 5 = 2200 + 6680 + 8400 + 45200 + 1600 = …" at bounding box center [300, 174] width 307 height 9
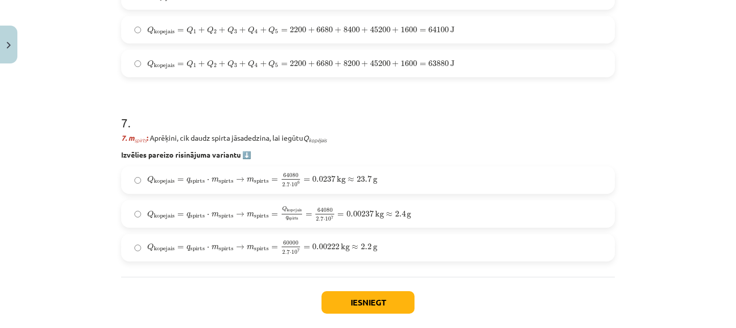
scroll to position [1446, 0]
click at [388, 242] on label "Q kopejais = q spirts ⋅ m spirts → m spirts = 60000 2.7 ⋅ 10 7 = 0.00222 kg ≈ 2…" at bounding box center [368, 247] width 492 height 26
click at [404, 182] on label "Q kopejais = q spirts ⋅ m spirts → m spirts = 64080 2.7 ⋅ 10 6 = 0.0237 kg ≈ 23…" at bounding box center [368, 179] width 492 height 26
click at [380, 298] on button "Iesniegt" at bounding box center [367, 301] width 93 height 22
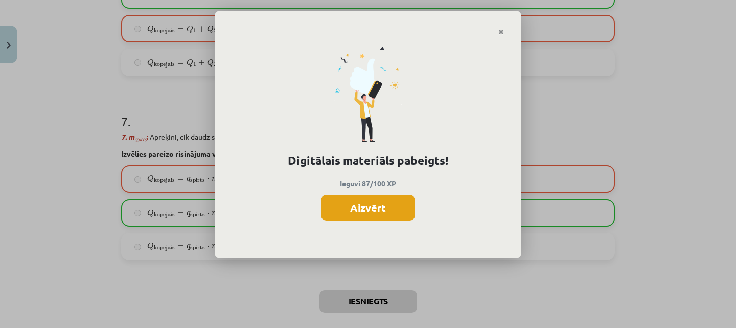
click at [381, 209] on button "Aizvērt" at bounding box center [368, 208] width 94 height 26
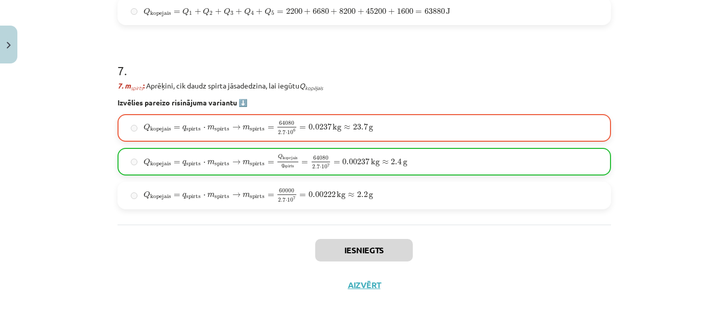
scroll to position [730, 0]
click at [359, 284] on button "Aizvērt" at bounding box center [364, 285] width 39 height 10
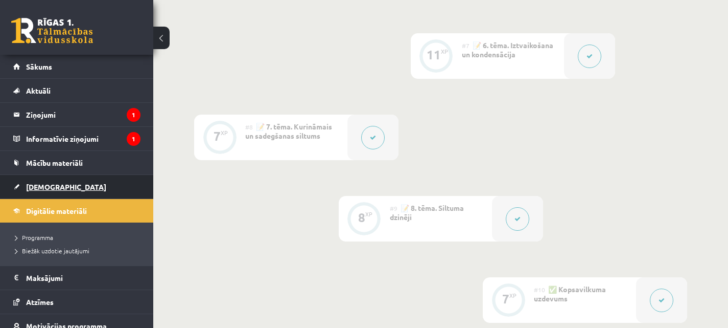
click at [27, 187] on span "[DEMOGRAPHIC_DATA]" at bounding box center [66, 186] width 80 height 9
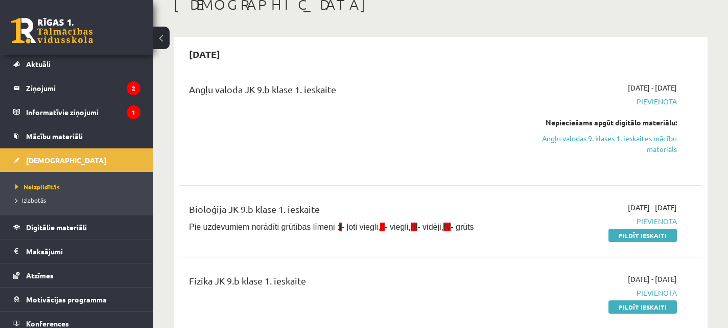
scroll to position [57, 0]
